Goal: Information Seeking & Learning: Learn about a topic

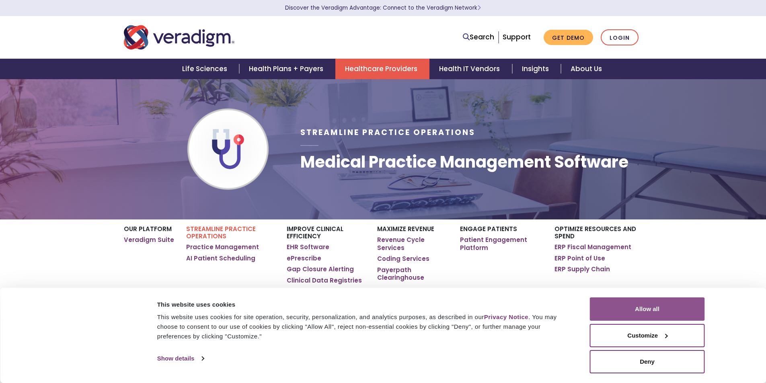
click at [611, 301] on button "Allow all" at bounding box center [647, 309] width 115 height 23
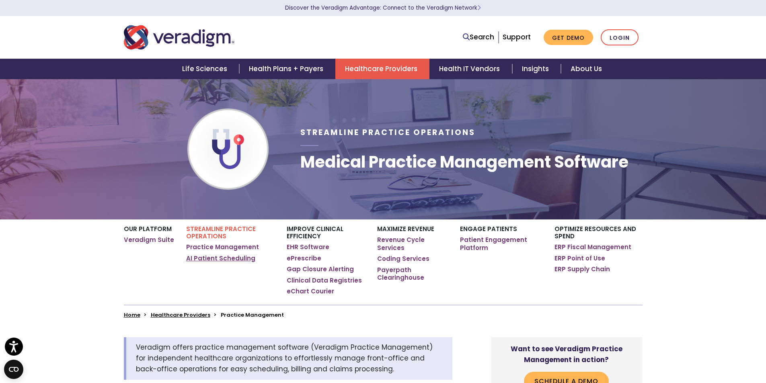
click at [195, 256] on link "AI Patient Scheduling" at bounding box center [220, 259] width 69 height 8
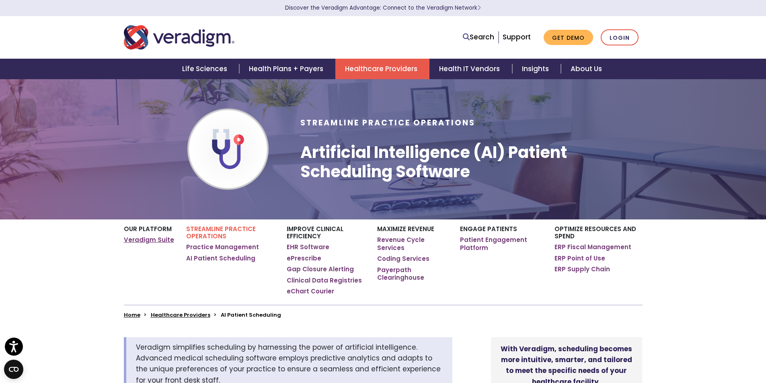
click at [133, 237] on link "Veradigm Suite" at bounding box center [149, 240] width 50 height 8
